Goal: Task Accomplishment & Management: Use online tool/utility

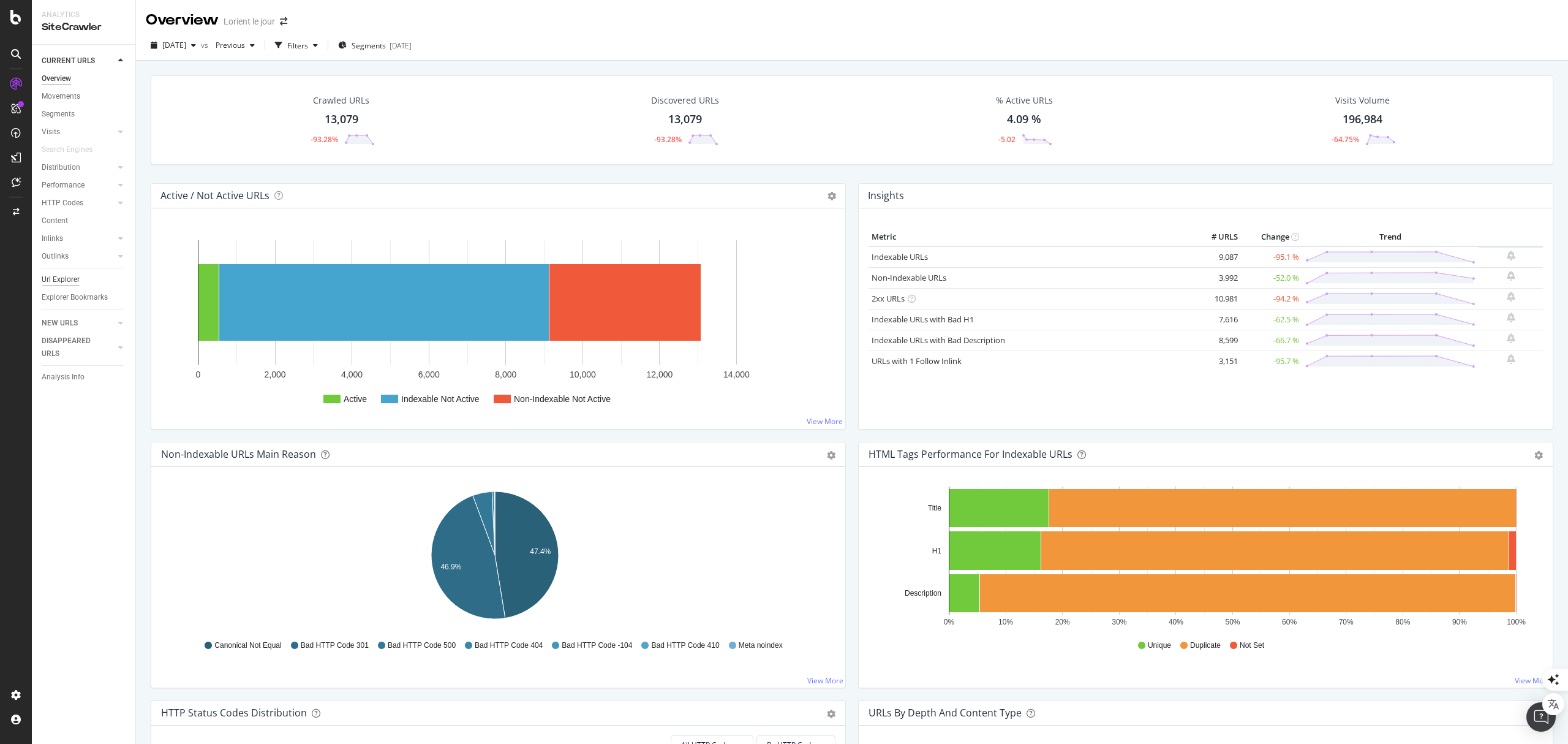
click at [55, 278] on div "Url Explorer" at bounding box center [61, 279] width 38 height 13
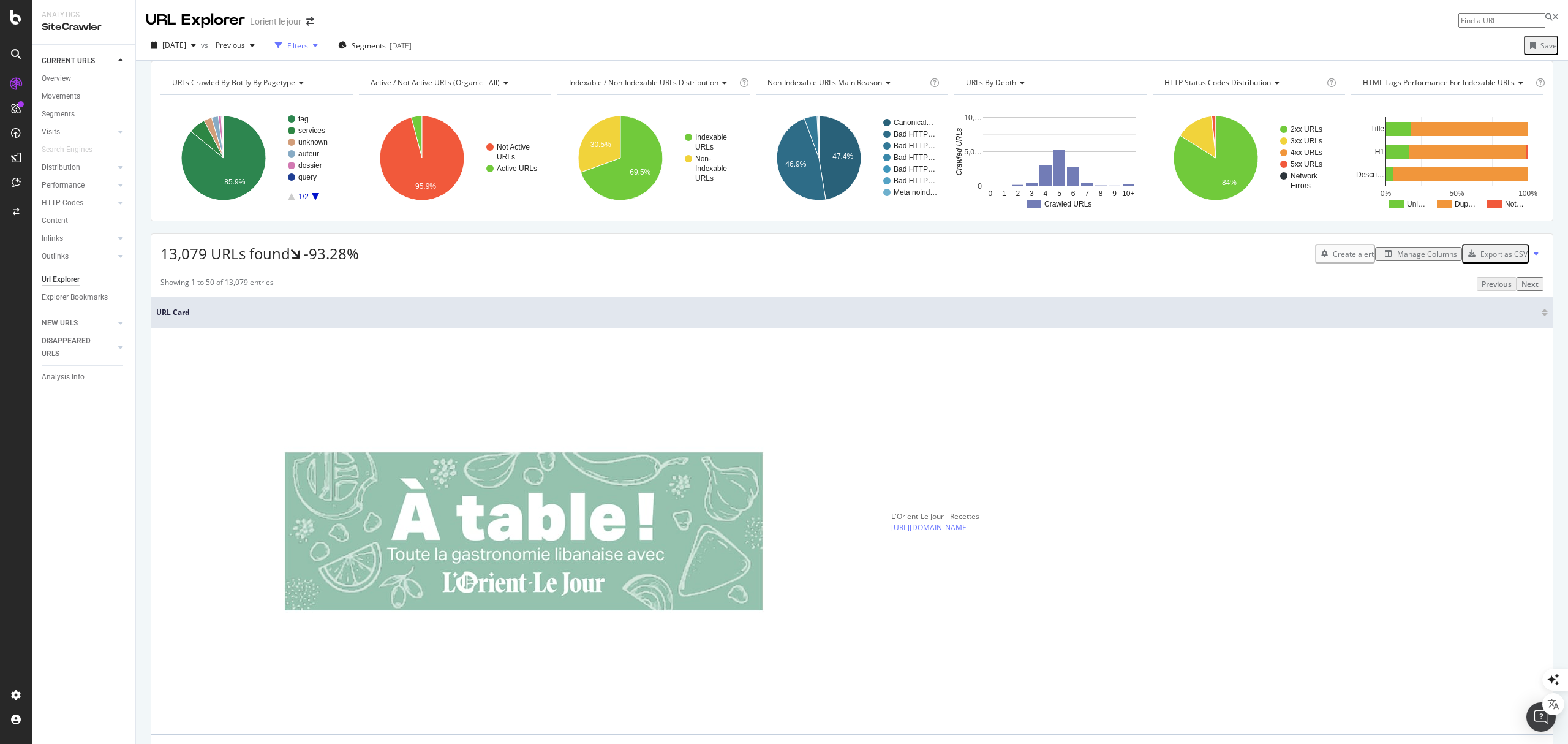
click at [308, 44] on div "Filters" at bounding box center [297, 45] width 21 height 10
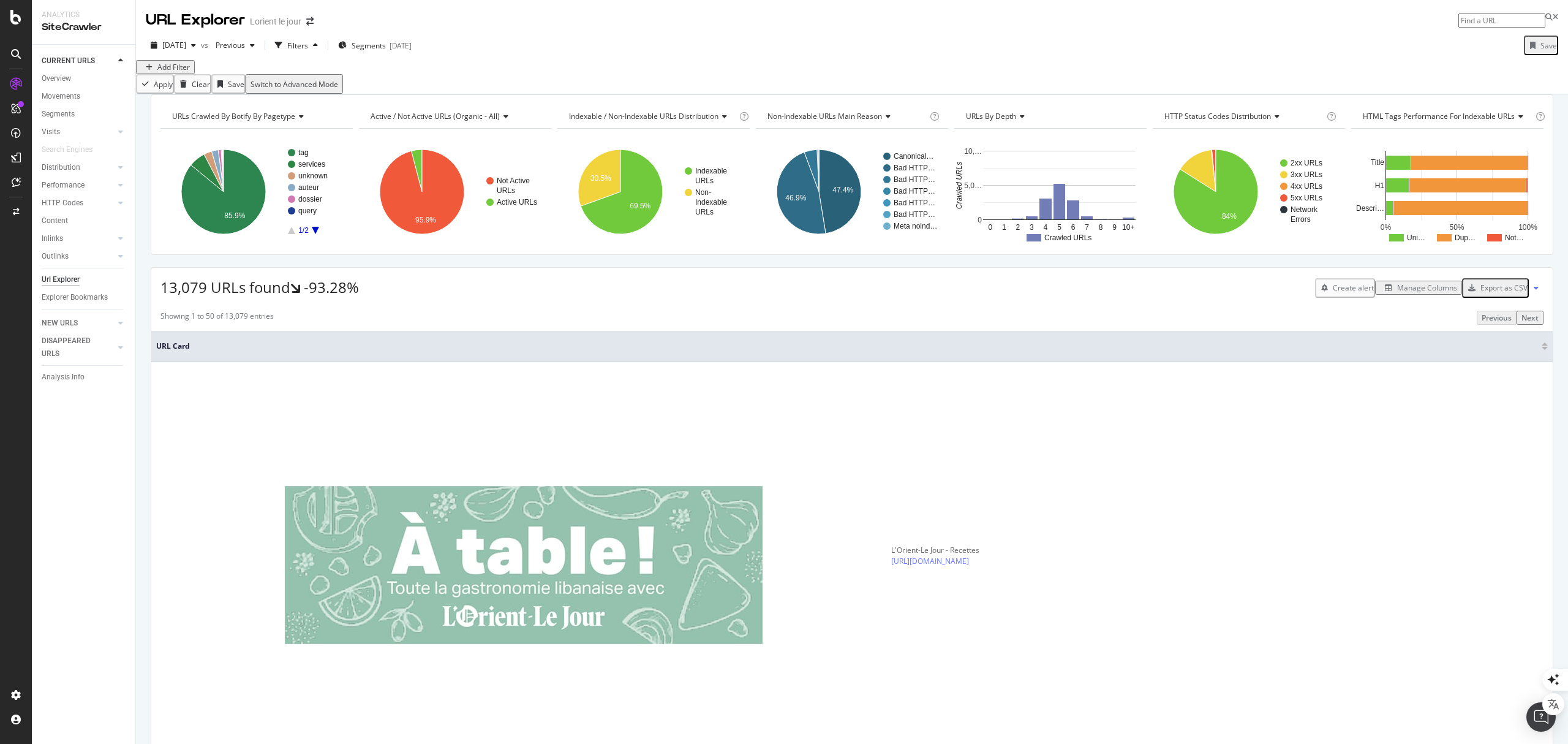
click at [175, 72] on div "Add Filter" at bounding box center [173, 66] width 32 height 10
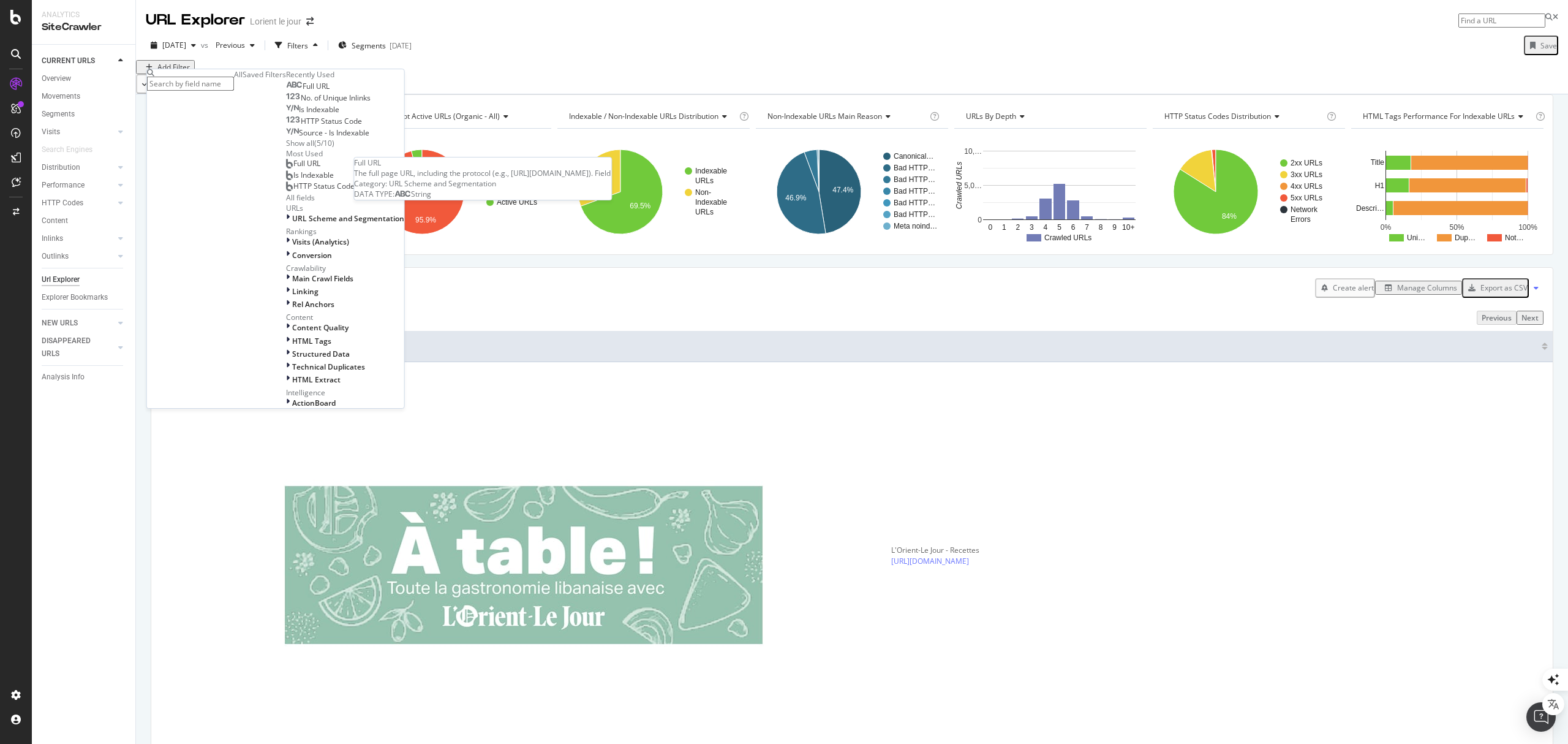
click at [302, 91] on span "Full URL" at bounding box center [316, 85] width 27 height 10
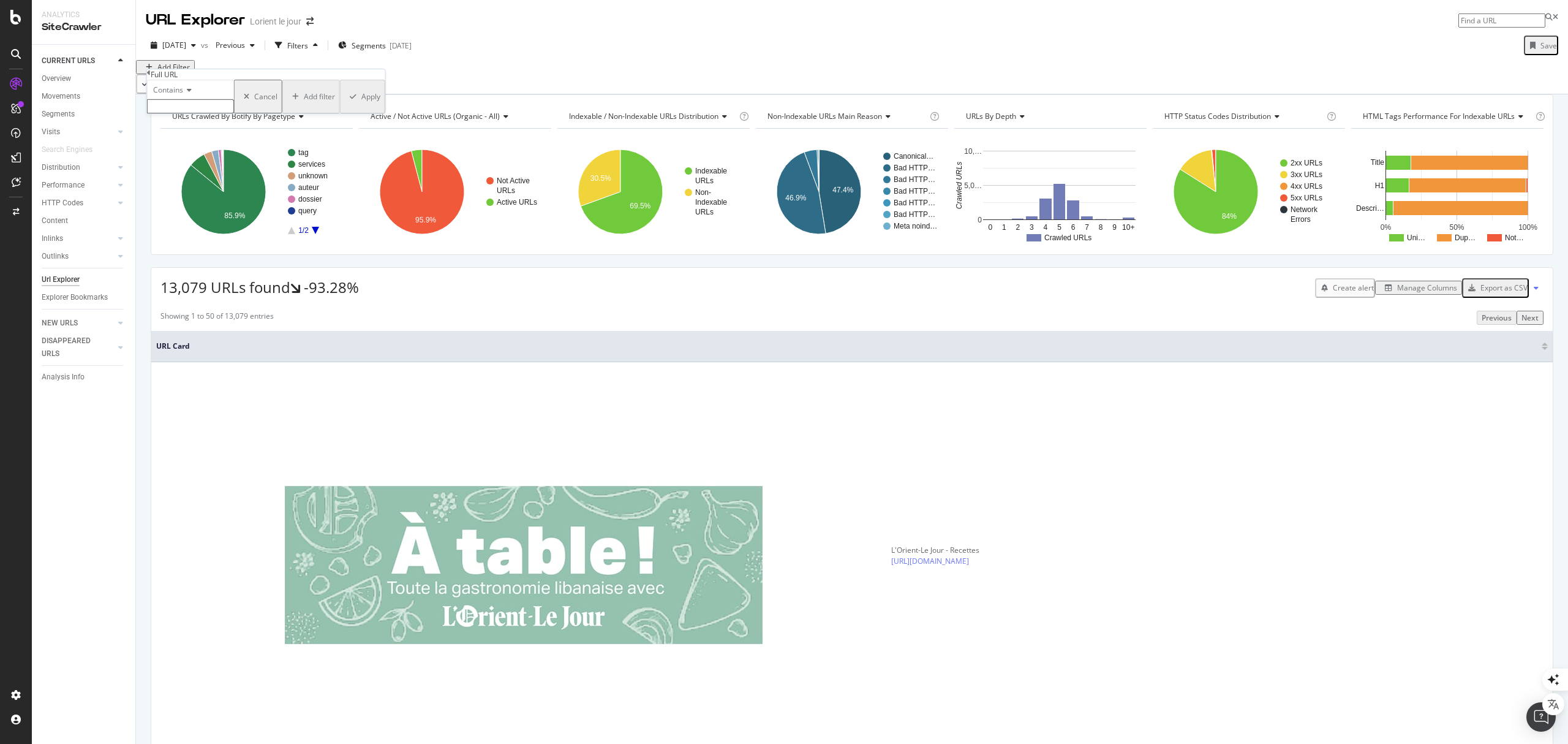
click at [187, 113] on input "text" at bounding box center [191, 106] width 87 height 14
type input "keyword"
click at [362, 105] on div "Apply" at bounding box center [371, 100] width 19 height 10
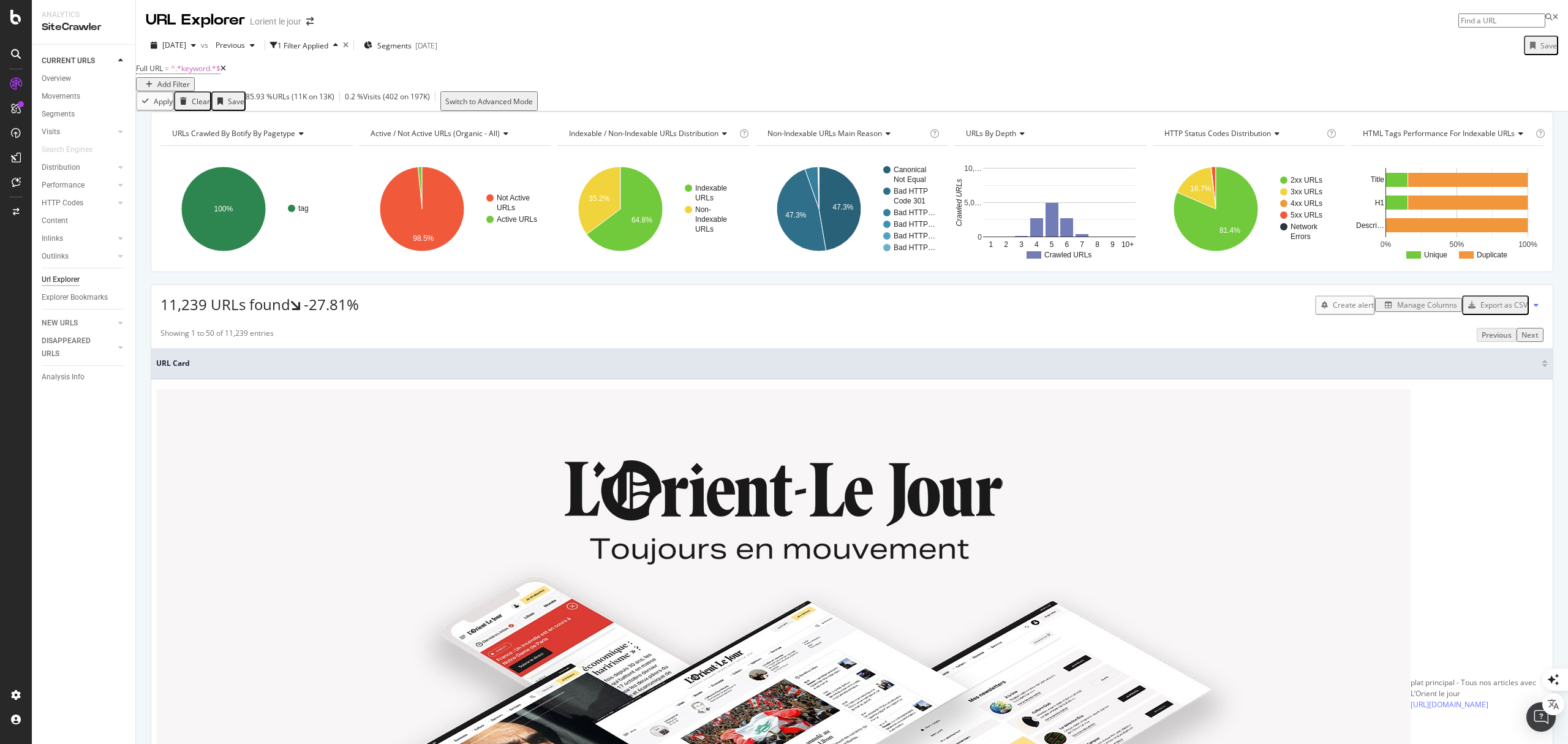
click at [190, 82] on div "Add Filter" at bounding box center [173, 84] width 32 height 10
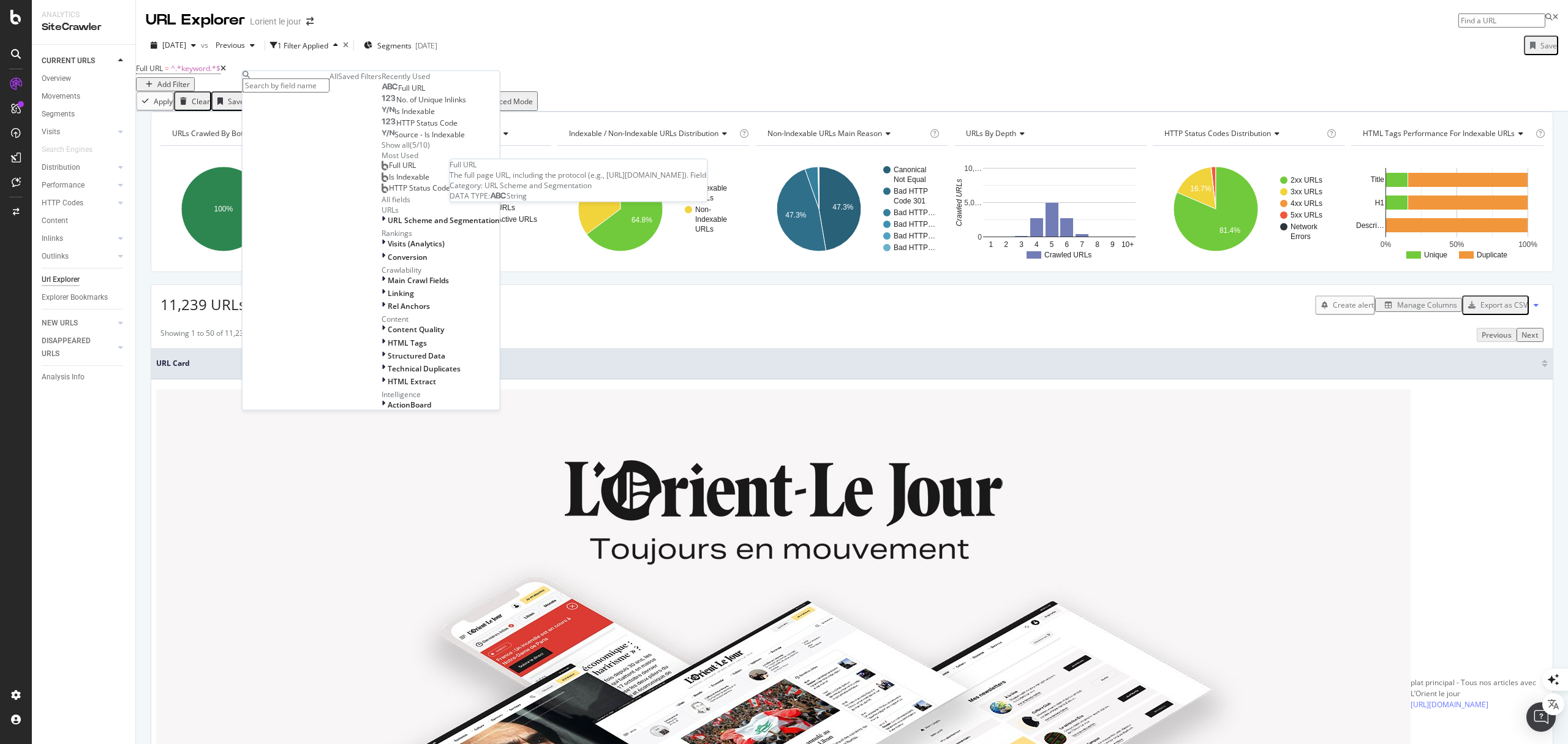
click at [398, 93] on span "Full URL" at bounding box center [411, 87] width 27 height 10
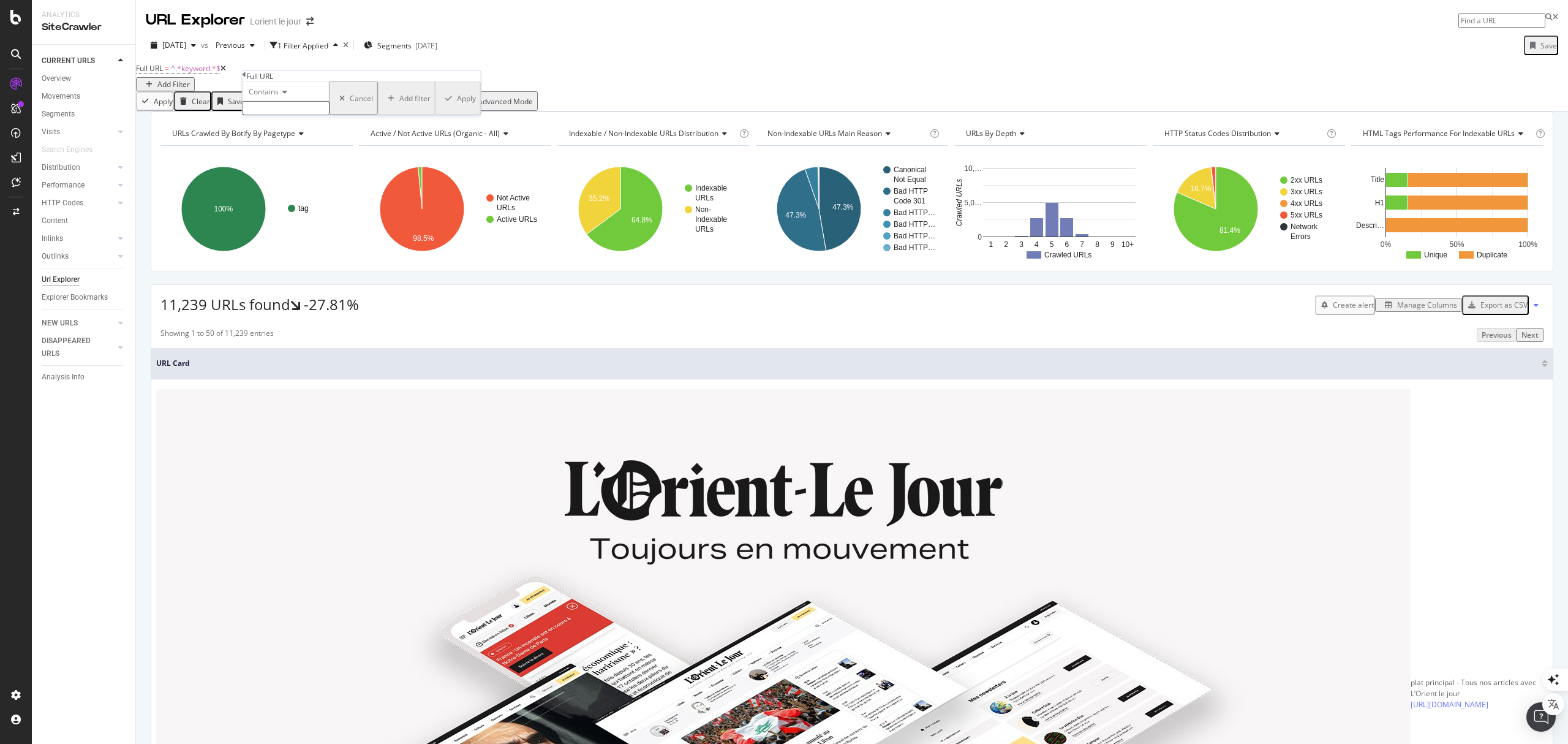
click at [305, 116] on input "text" at bounding box center [286, 108] width 87 height 14
type input "cuisine-[GEOGRAPHIC_DATA]"
click at [435, 123] on button "Apply" at bounding box center [457, 102] width 45 height 41
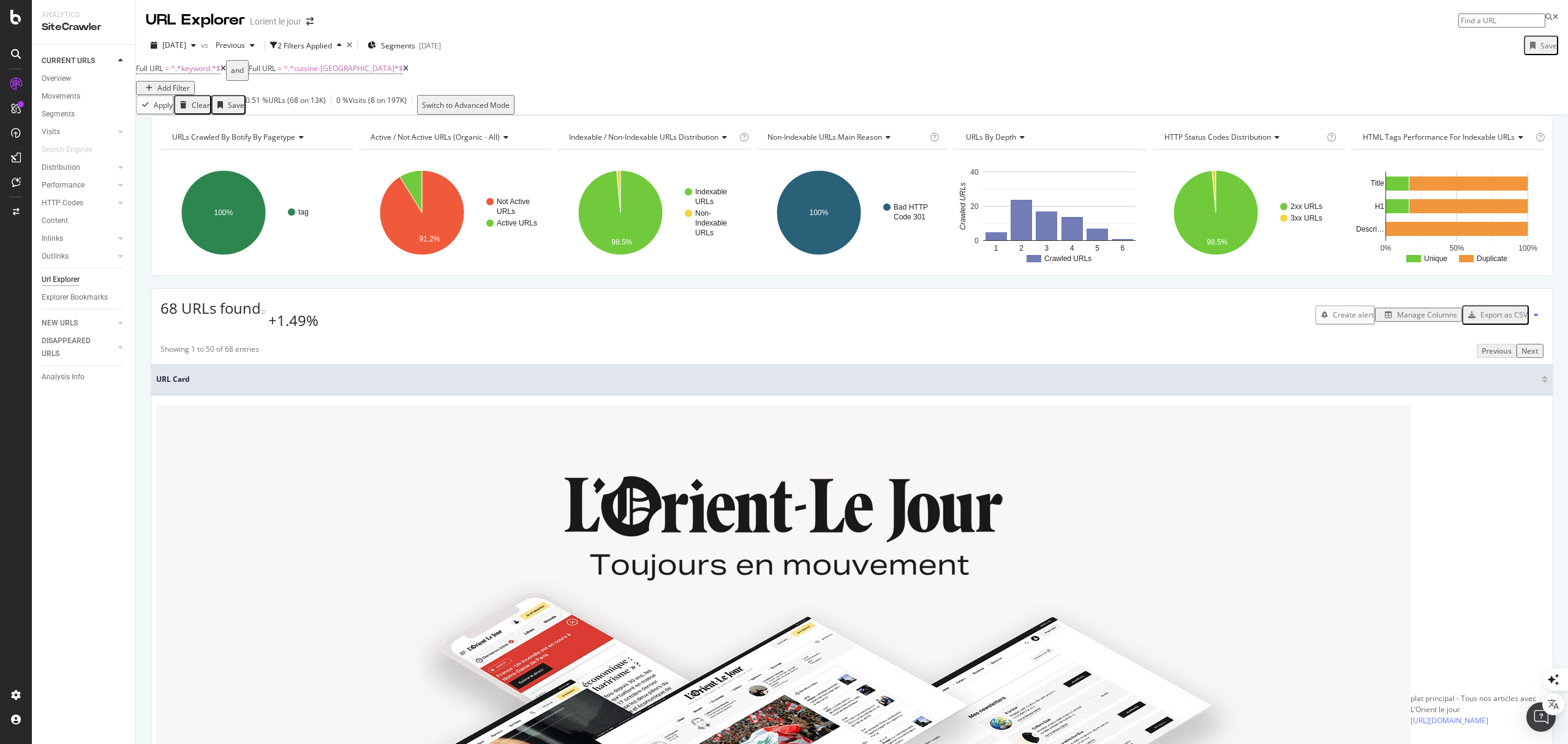
click at [190, 82] on div "Add Filter" at bounding box center [173, 87] width 32 height 10
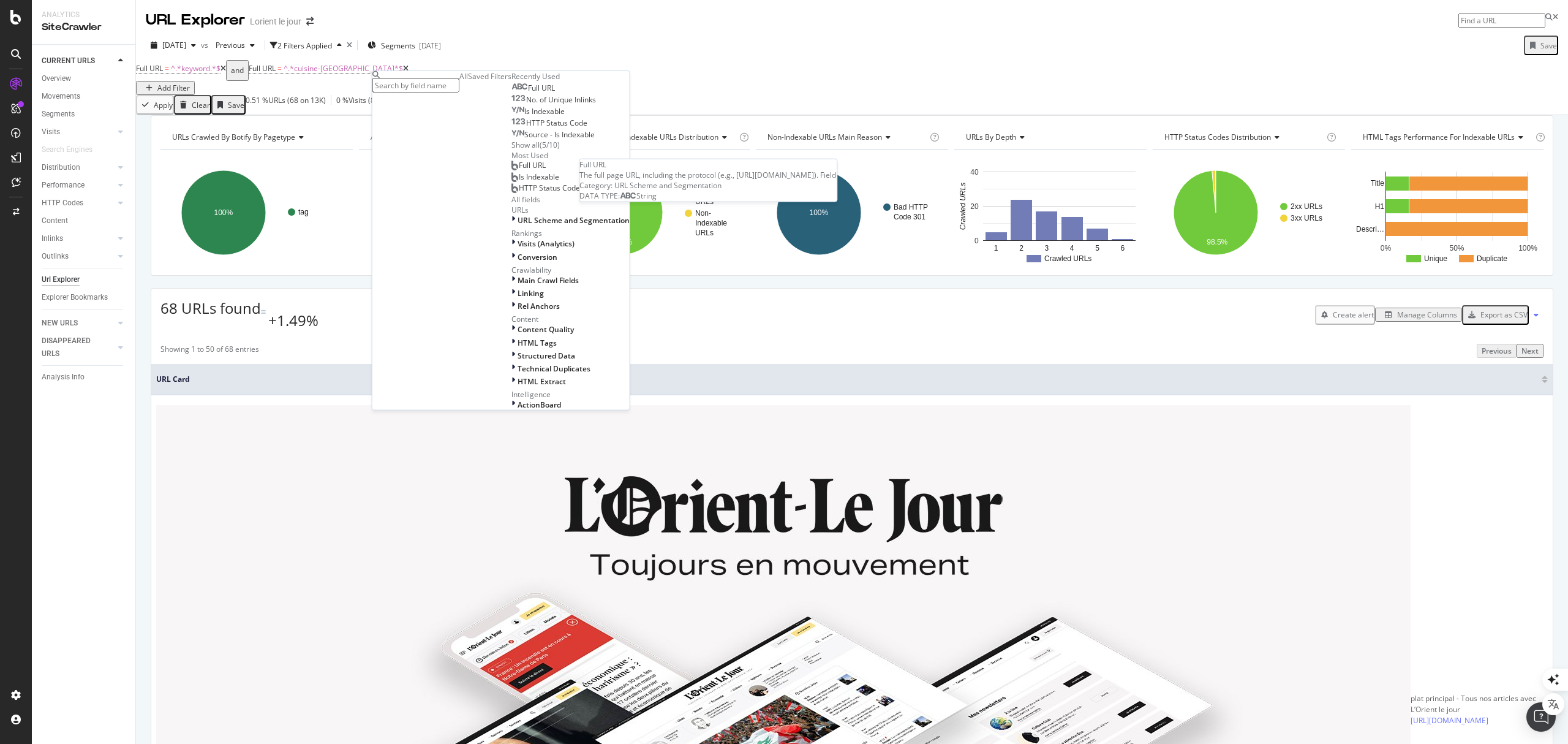
click at [511, 93] on div "Full URL" at bounding box center [532, 88] width 44 height 9
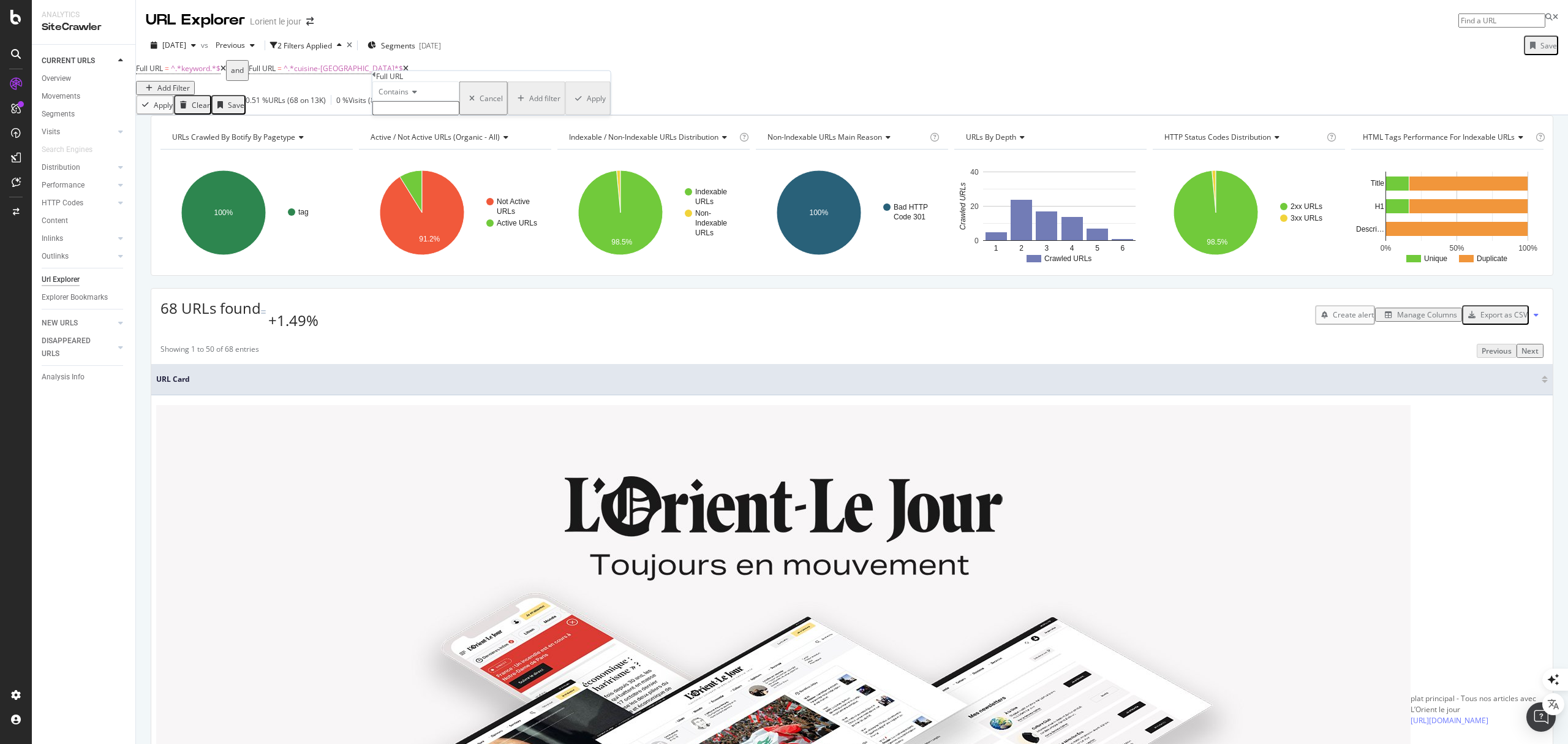
click at [408, 97] on span "Contains" at bounding box center [393, 91] width 30 height 10
click at [430, 203] on span "Doesn't contain" at bounding box center [402, 198] width 53 height 10
click at [431, 116] on input "text" at bounding box center [416, 108] width 87 height 14
type input "pag"
click at [587, 107] on div "Apply" at bounding box center [597, 101] width 19 height 10
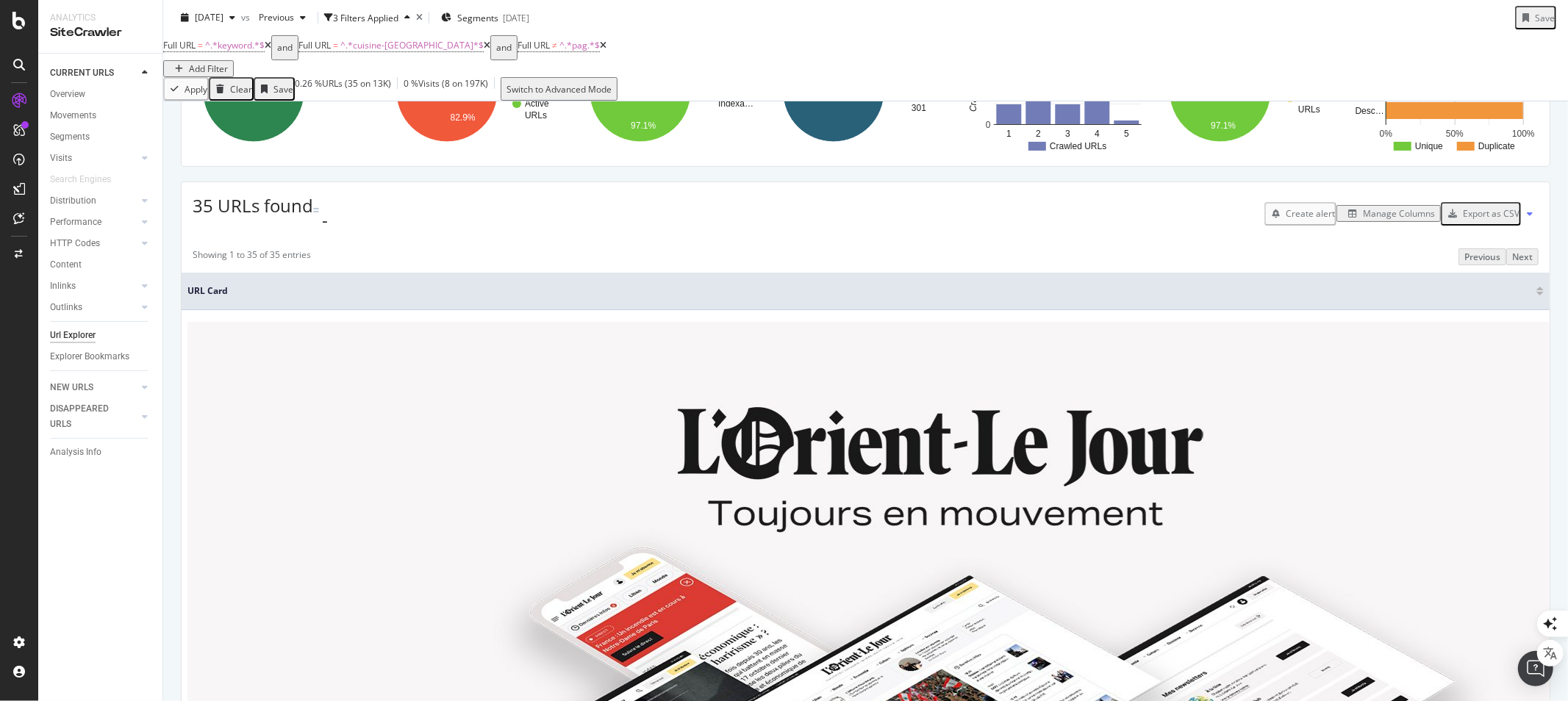
scroll to position [163, 0]
click at [1485, 220] on div "Export as CSV" at bounding box center [1491, 214] width 57 height 12
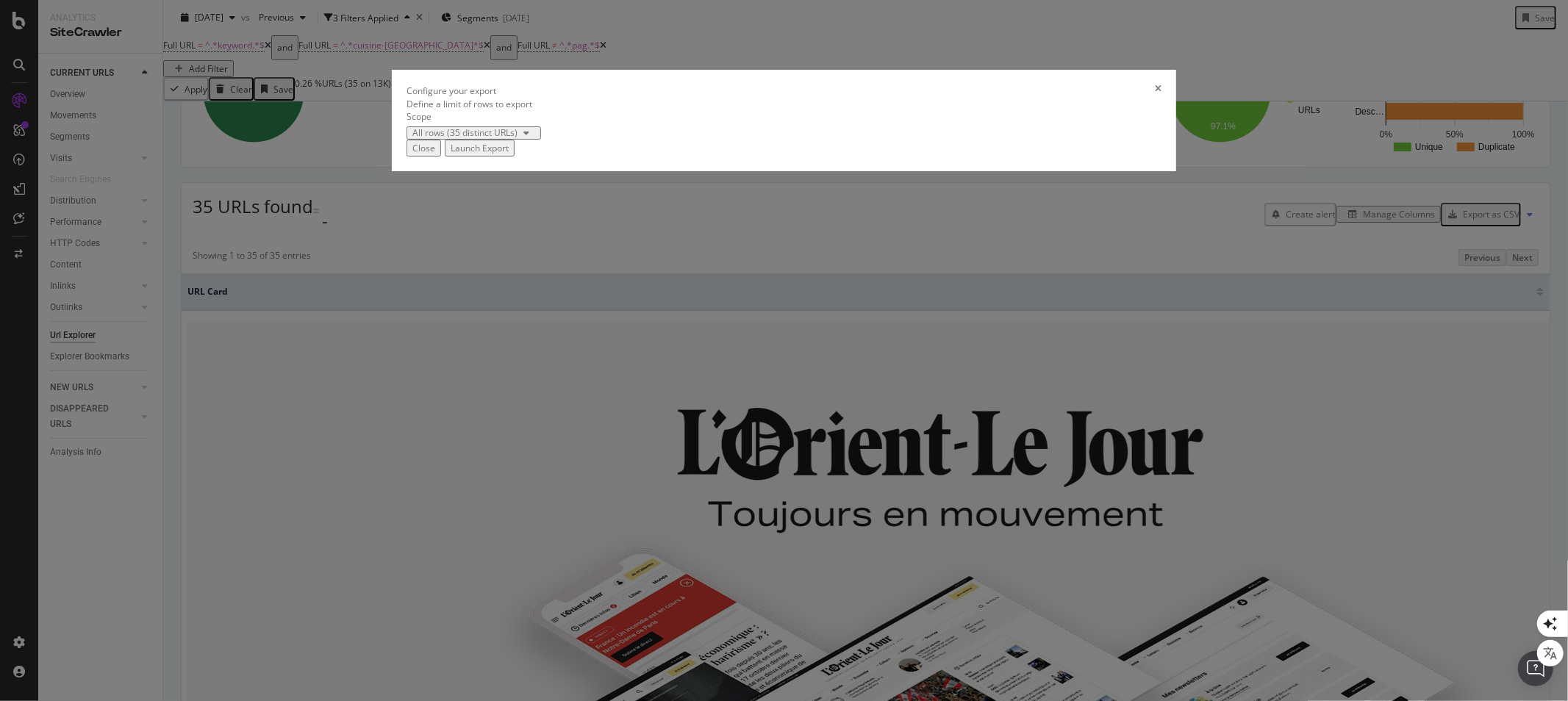
click at [509, 155] on div "Launch Export" at bounding box center [479, 147] width 58 height 12
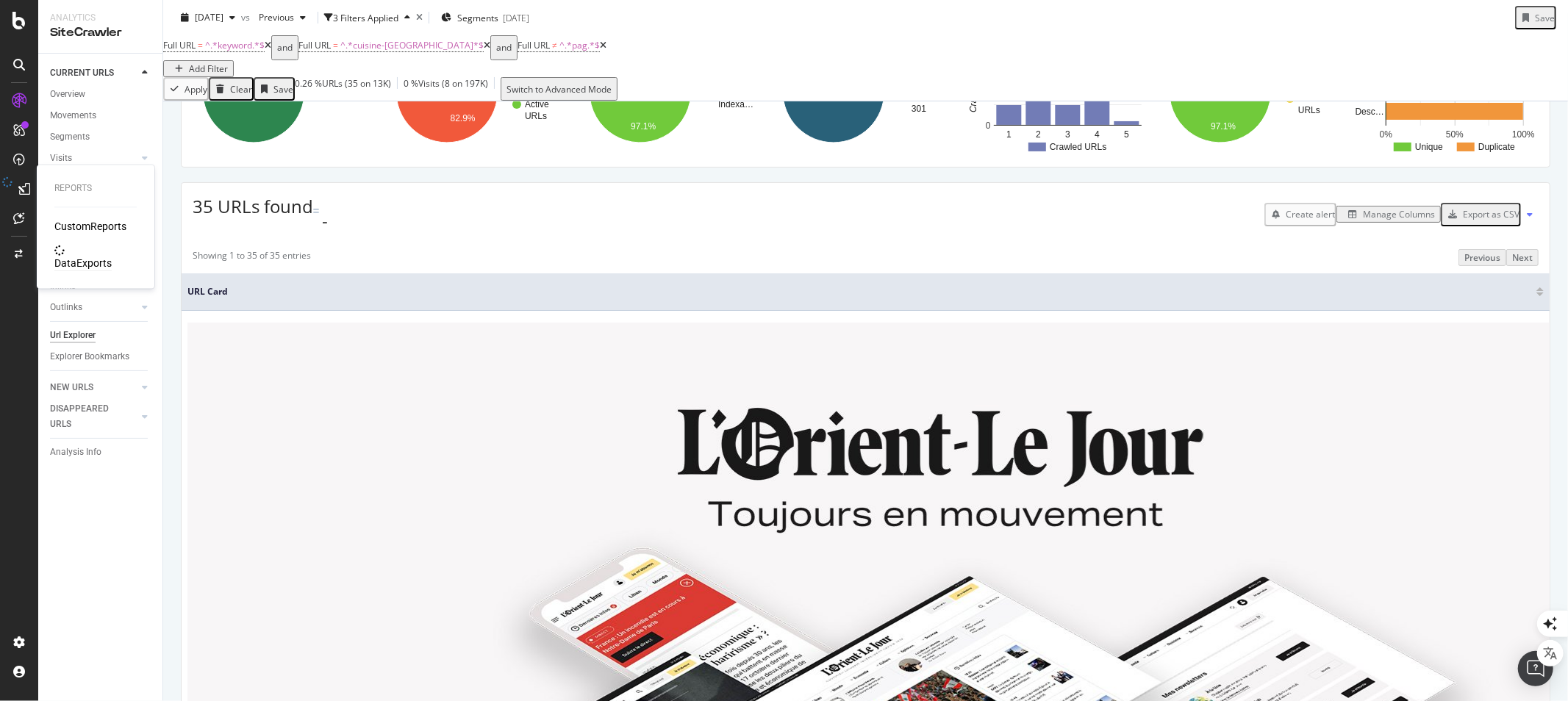
click at [83, 256] on div "DataExports" at bounding box center [83, 263] width 57 height 14
